Goal: Book appointment/travel/reservation

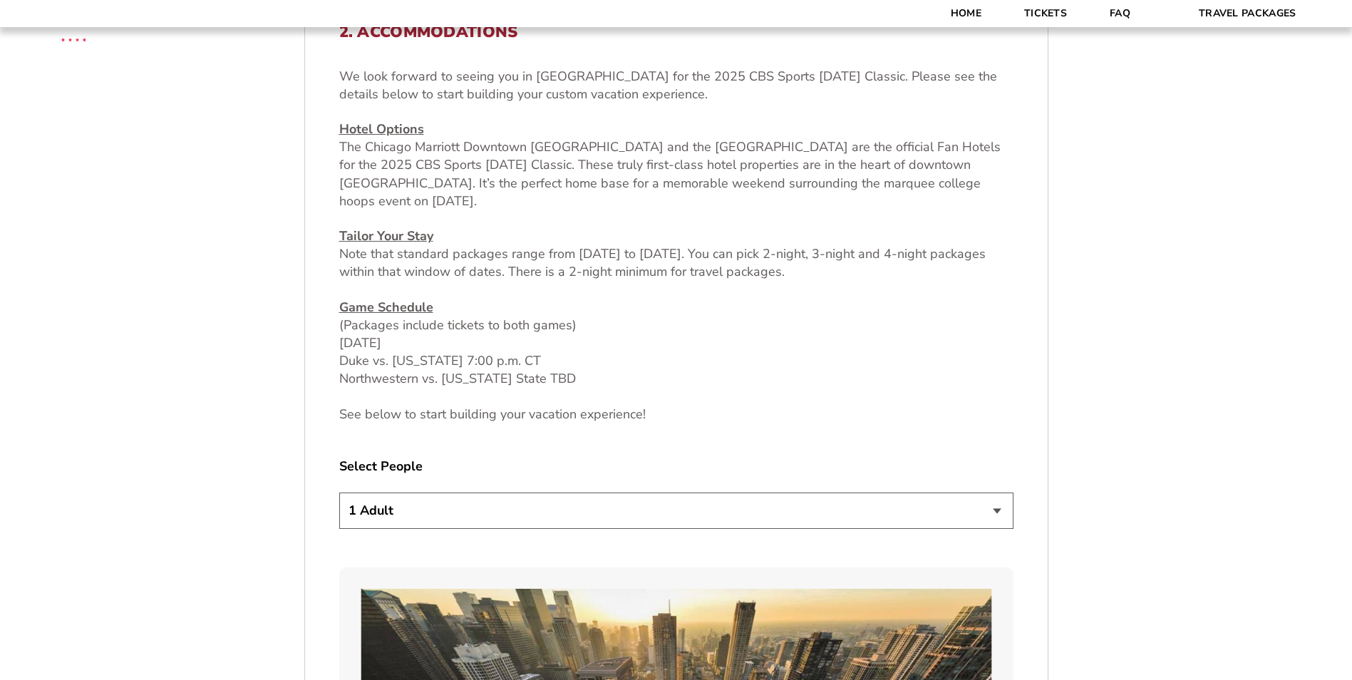
scroll to position [570, 0]
click at [993, 510] on select "1 Adult 2 Adults 3 Adults 4 Adults 2 Adults + 1 Child 2 Adults + 2 Children 2 A…" at bounding box center [676, 509] width 674 height 36
select select "2 Adults + 2 Children"
click at [339, 491] on select "1 Adult 2 Adults 3 Adults 4 Adults 2 Adults + 1 Child 2 Adults + 2 Children 2 A…" at bounding box center [676, 509] width 674 height 36
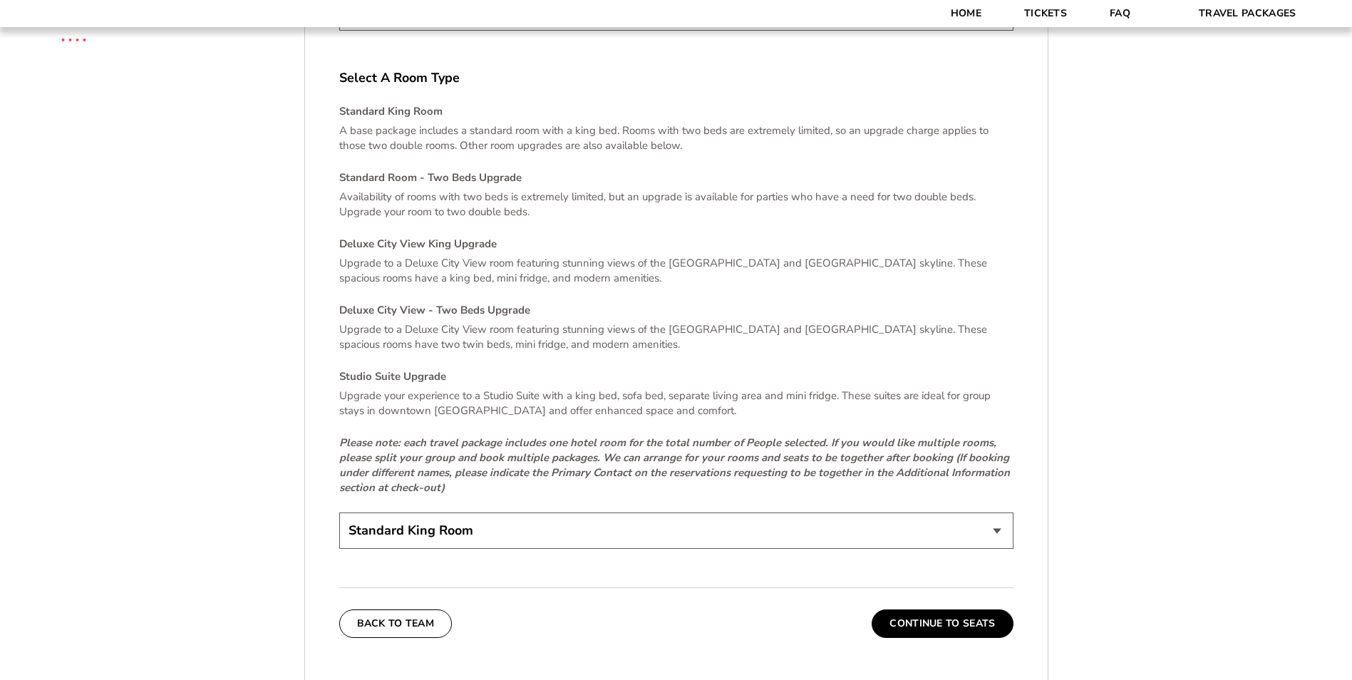
scroll to position [2922, 0]
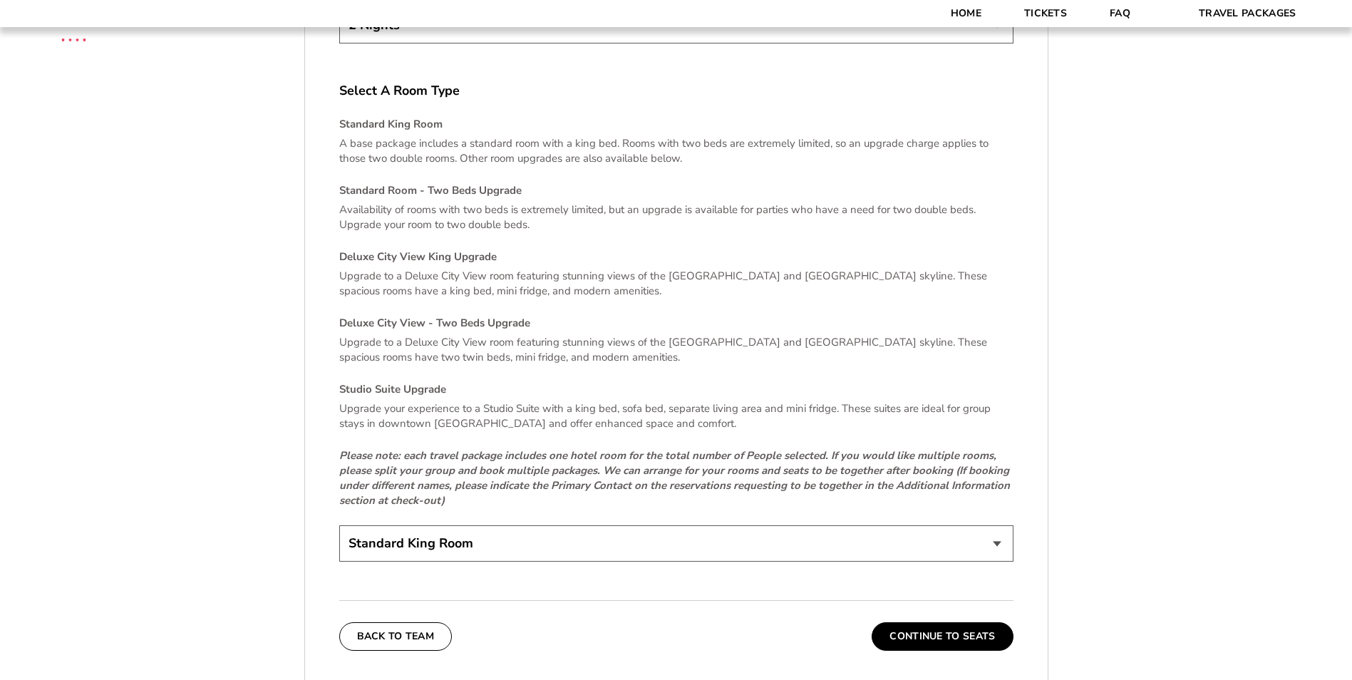
click at [996, 525] on select "Standard King Room Standard Room - Two Beds Upgrade (+$30 per night) Deluxe Cit…" at bounding box center [676, 543] width 674 height 36
select select "Standard Room - Two Beds Upgrade"
click at [339, 525] on select "Standard King Room Standard Room - Two Beds Upgrade (+$30 per night) Deluxe Cit…" at bounding box center [676, 543] width 674 height 36
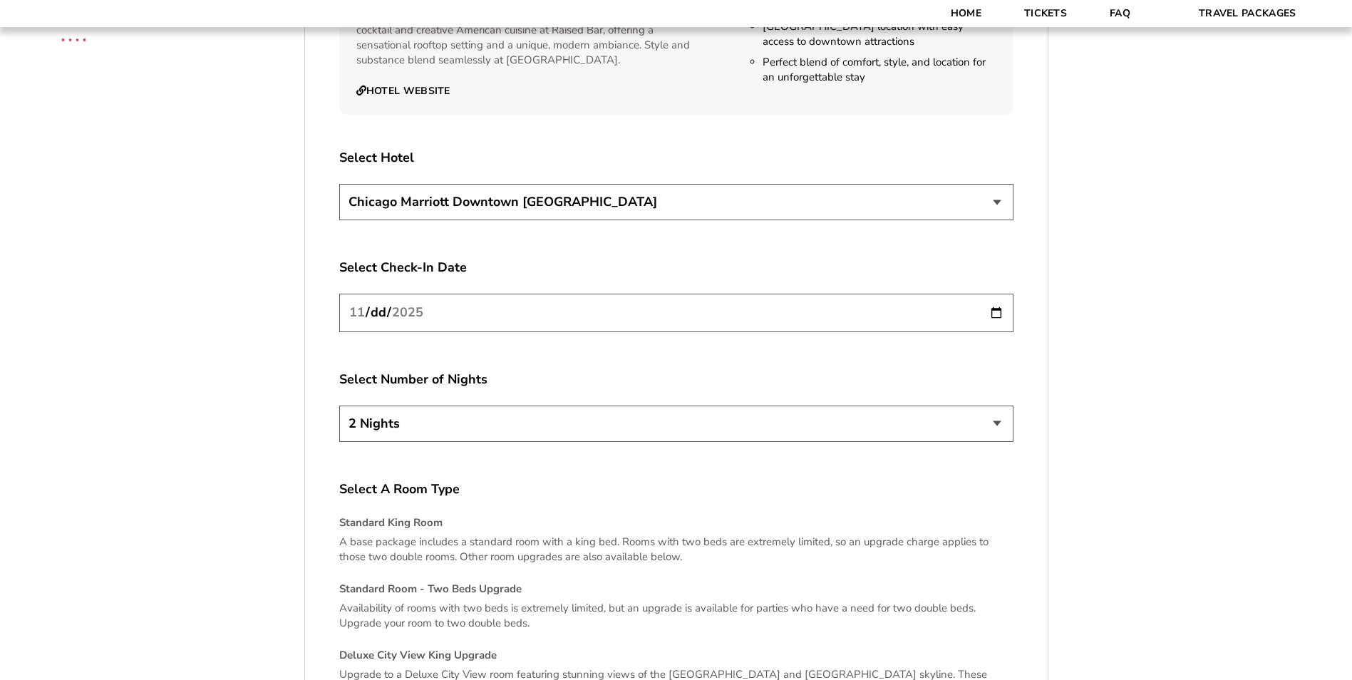
scroll to position [2494, 0]
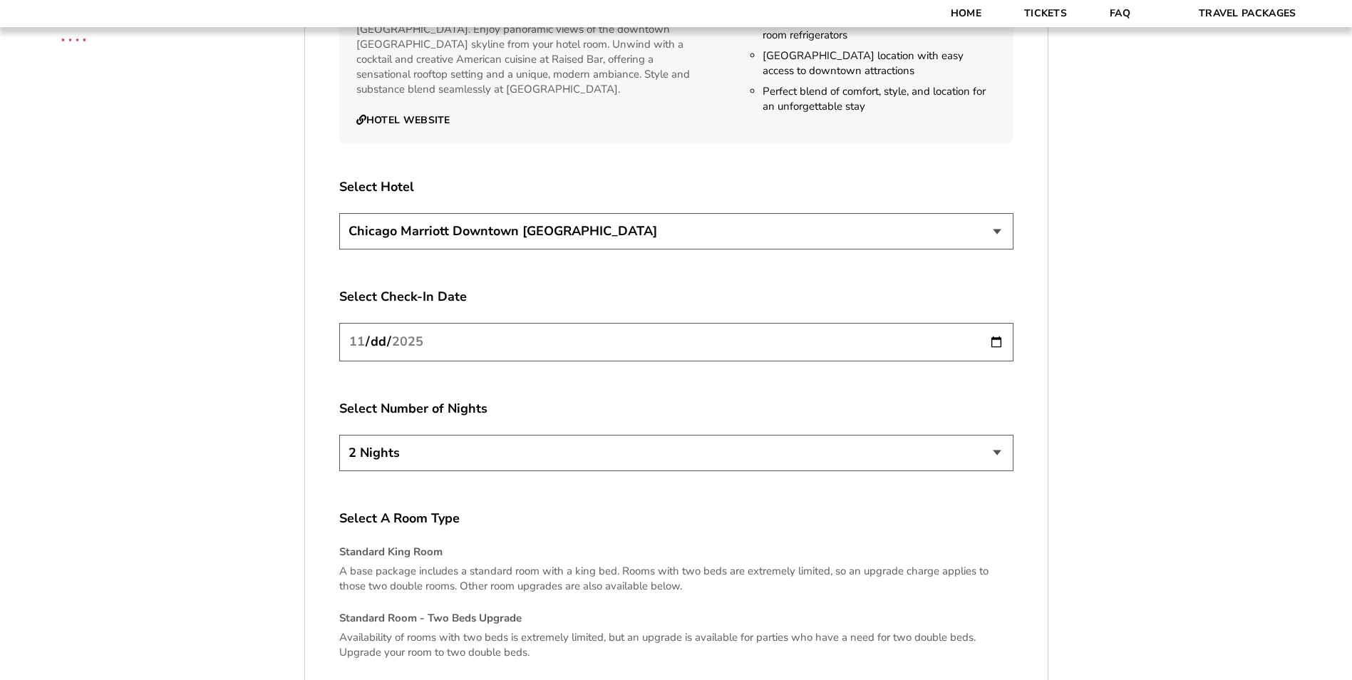
click at [995, 213] on select "[GEOGRAPHIC_DATA] [GEOGRAPHIC_DATA]" at bounding box center [676, 231] width 674 height 36
select select "21326"
click at [339, 213] on select "[GEOGRAPHIC_DATA] [GEOGRAPHIC_DATA]" at bounding box center [676, 231] width 674 height 36
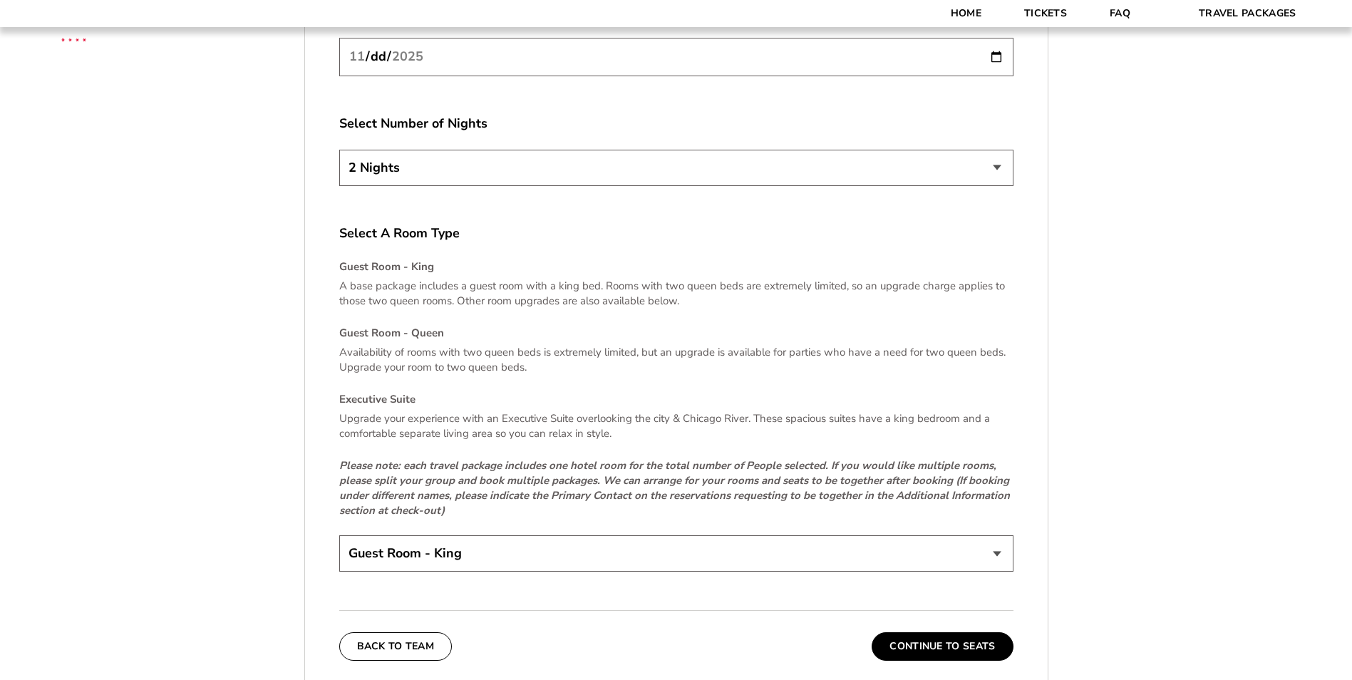
scroll to position [2851, 0]
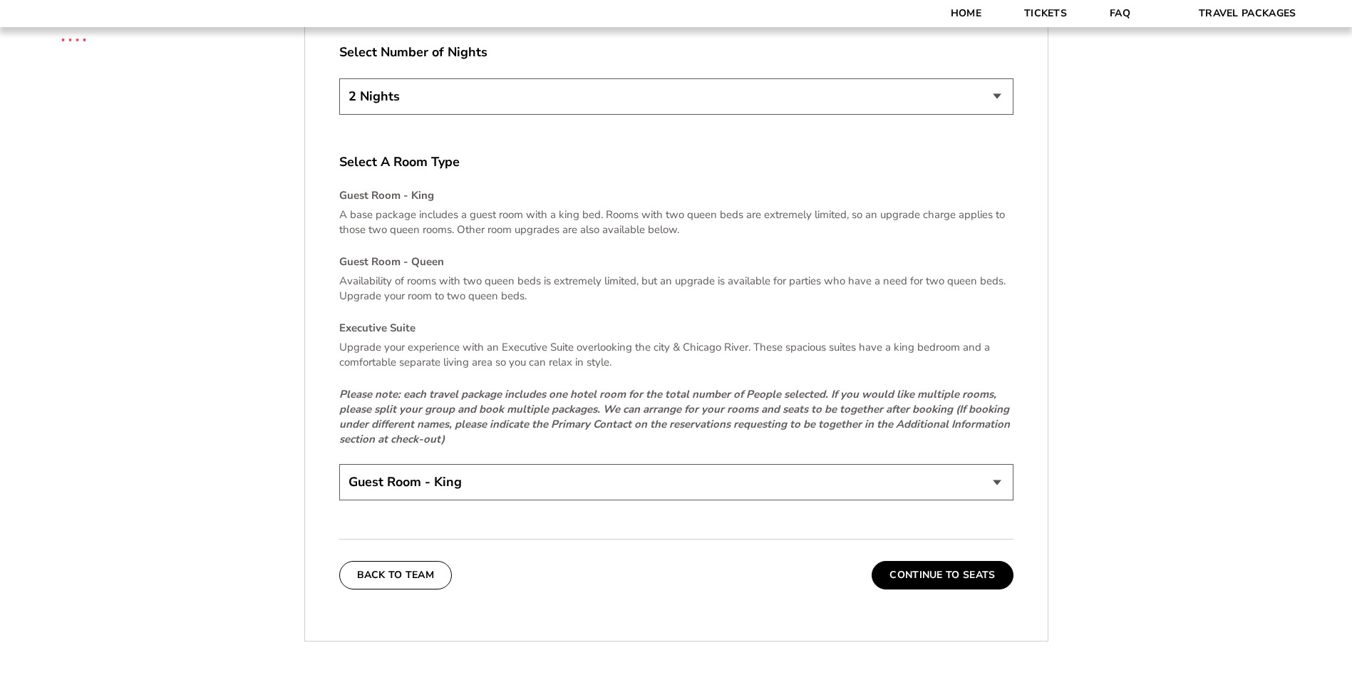
click at [997, 466] on select "Guest Room - King Guest Room - Queen (+$95 per night) Executive Suite (+$315 pe…" at bounding box center [676, 482] width 674 height 36
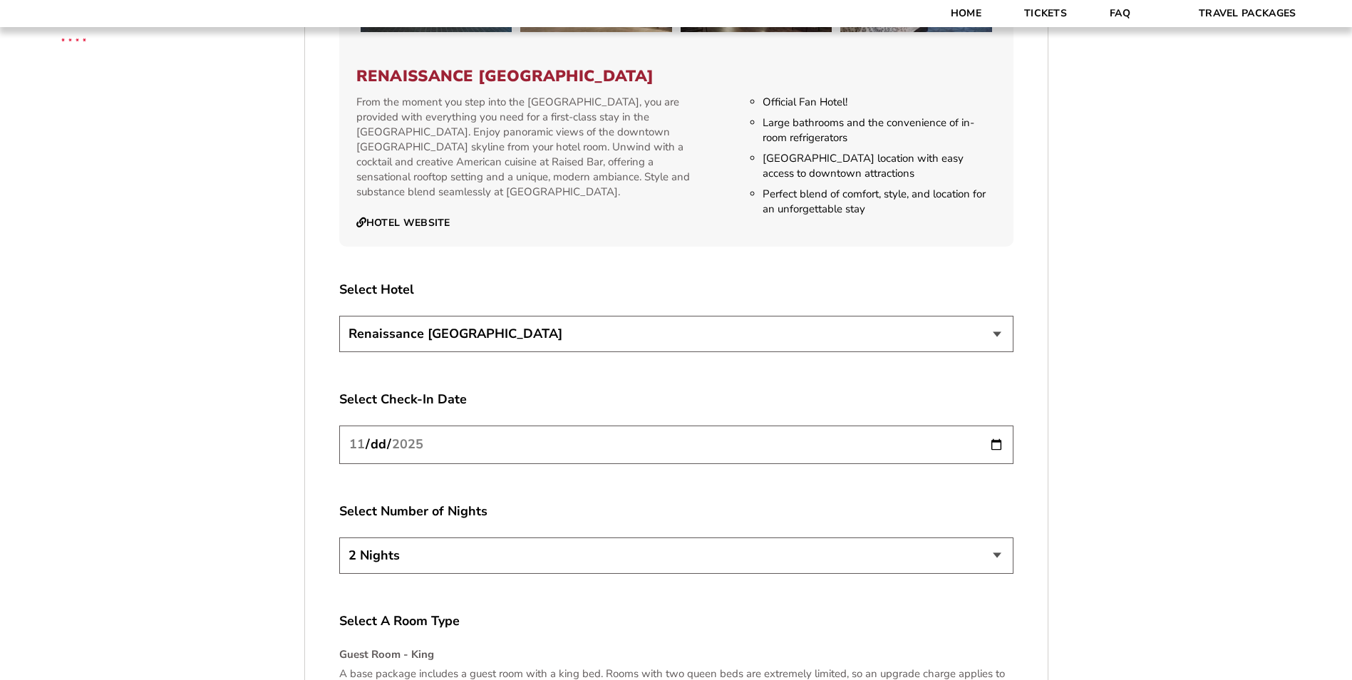
scroll to position [2280, 0]
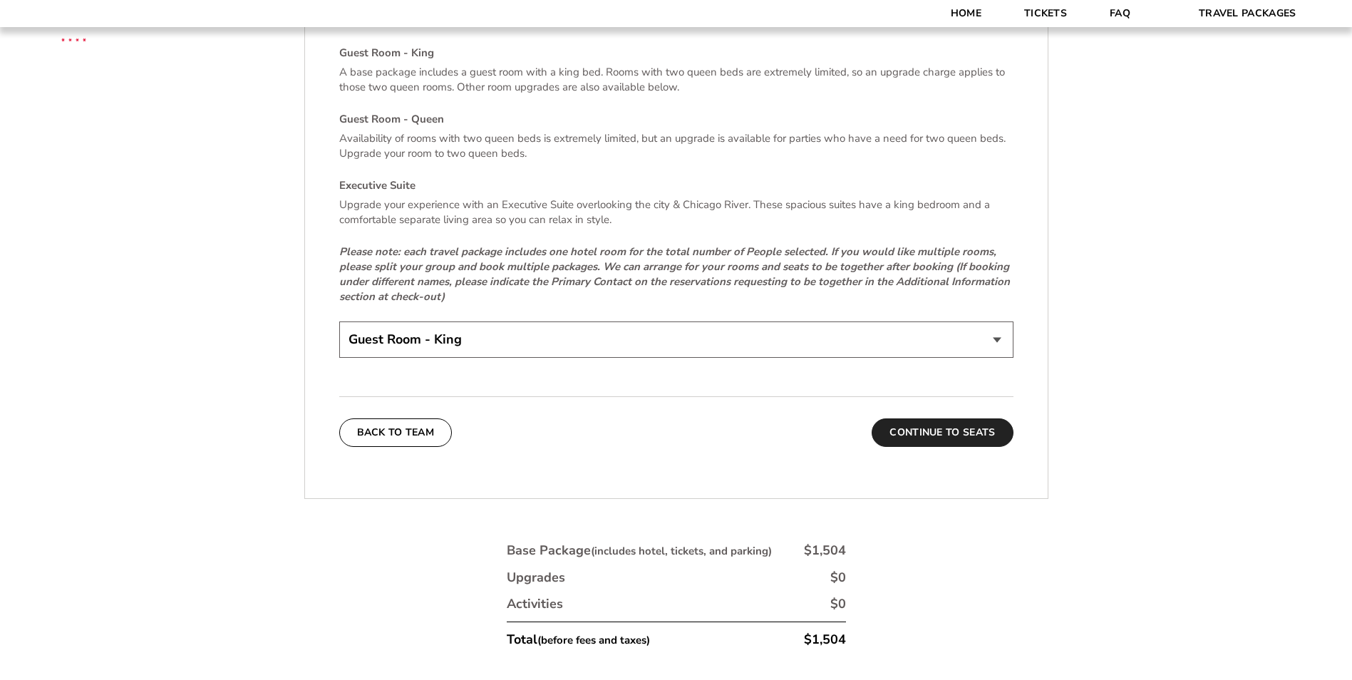
click at [954, 418] on button "Continue To Seats" at bounding box center [942, 432] width 141 height 29
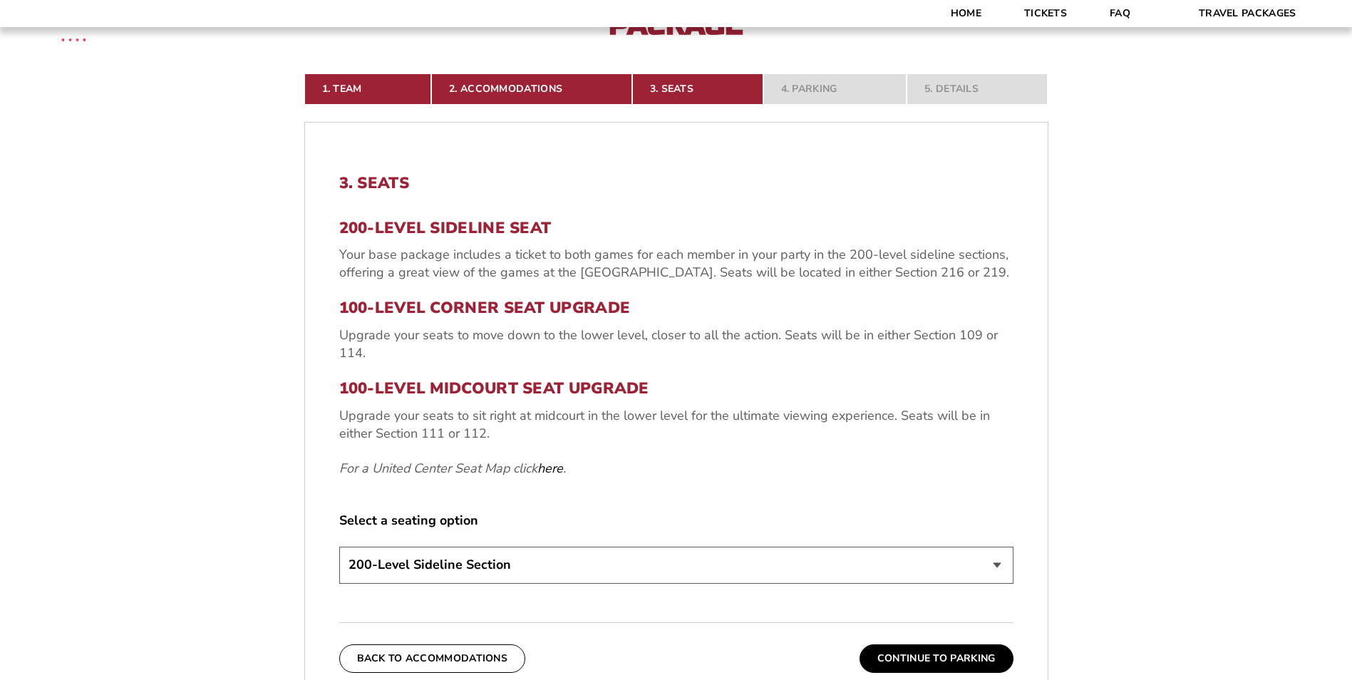
scroll to position [393, 0]
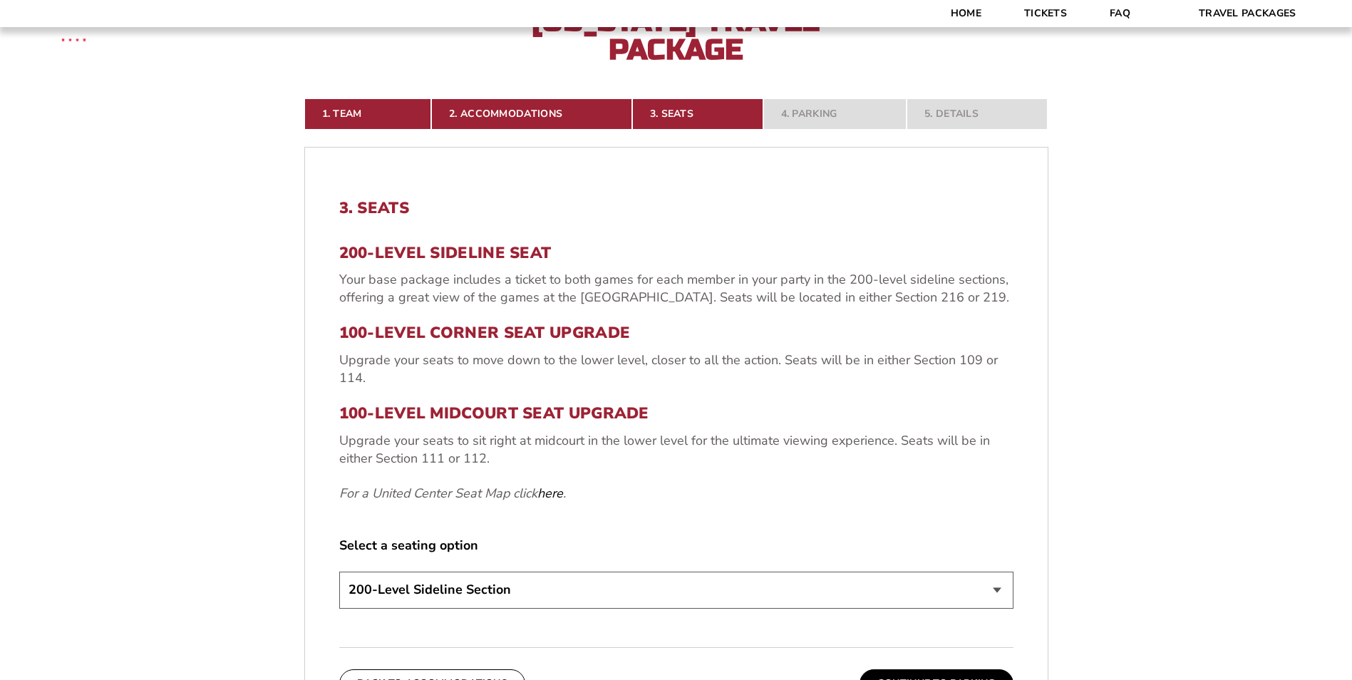
click at [995, 585] on select "200-Level Sideline Section 100-Level Corner Seat Upgrade (+$80 per person) 100-…" at bounding box center [676, 590] width 674 height 36
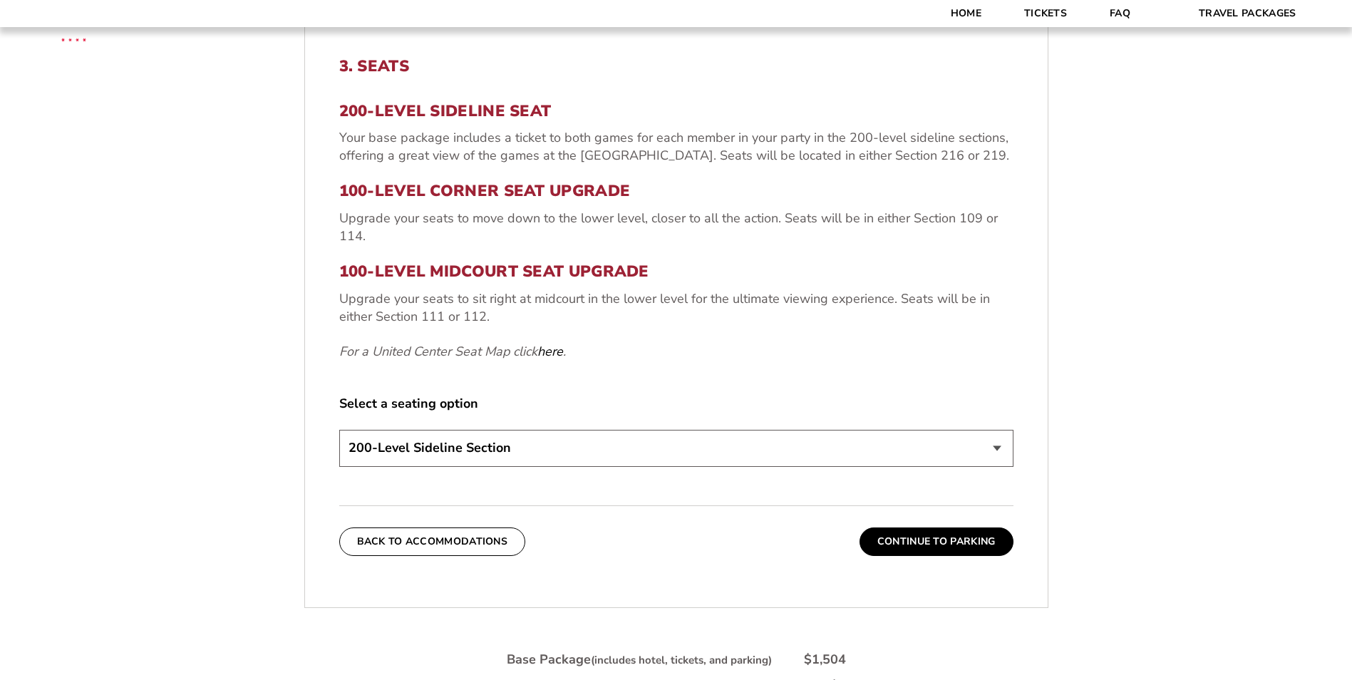
scroll to position [535, 0]
click at [997, 444] on select "200-Level Sideline Section 100-Level Corner Seat Upgrade (+$80 per person) 100-…" at bounding box center [676, 447] width 674 height 36
select select "100-Level Corner Seat Upgrade"
click at [339, 429] on select "200-Level Sideline Section 100-Level Corner Seat Upgrade (+$80 per person) 100-…" at bounding box center [676, 447] width 674 height 36
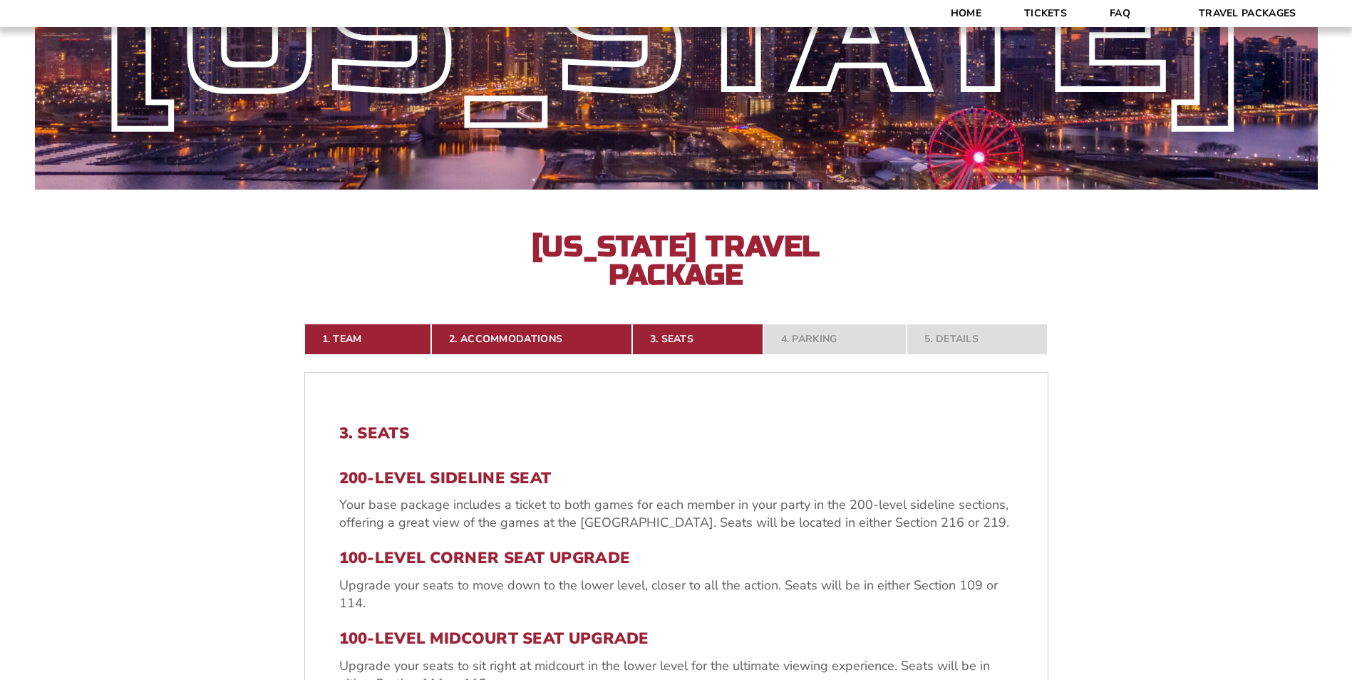
scroll to position [0, 0]
